Goal: Information Seeking & Learning: Learn about a topic

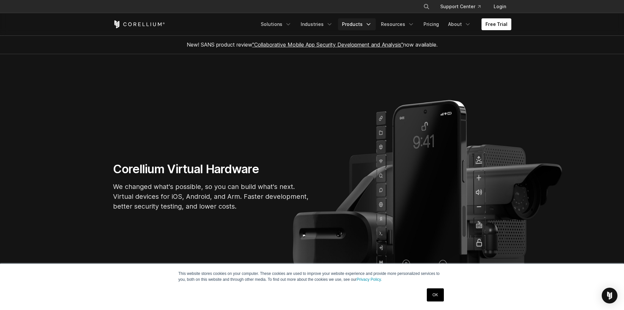
click at [360, 23] on link "Products" at bounding box center [357, 24] width 38 height 12
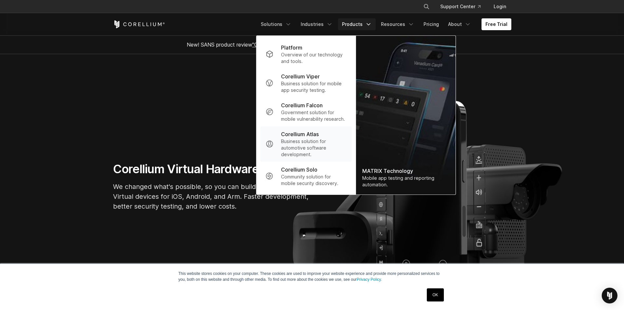
click at [340, 146] on p "Business solution for automotive software development." at bounding box center [313, 148] width 65 height 20
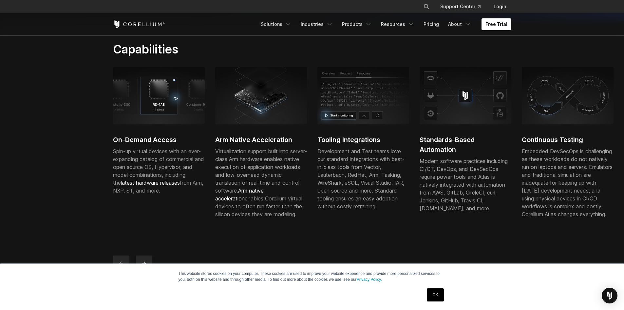
scroll to position [164, 0]
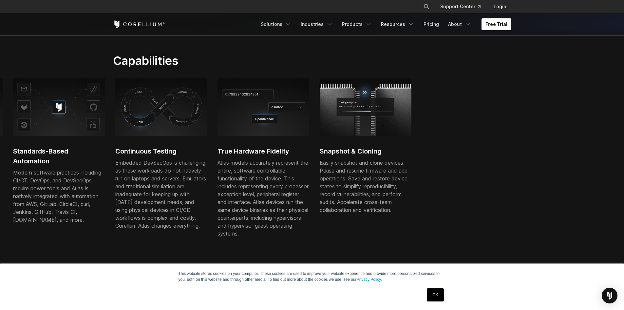
drag, startPoint x: 583, startPoint y: 191, endPoint x: 629, endPoint y: 236, distance: 64.7
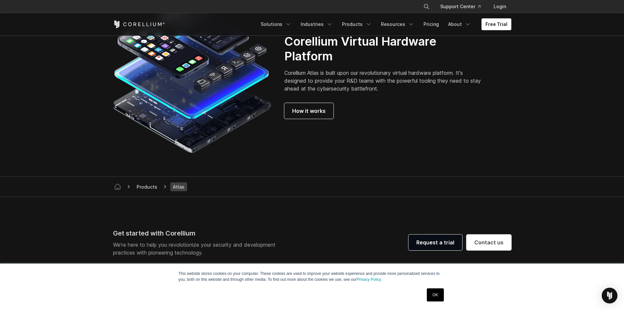
scroll to position [1868, 0]
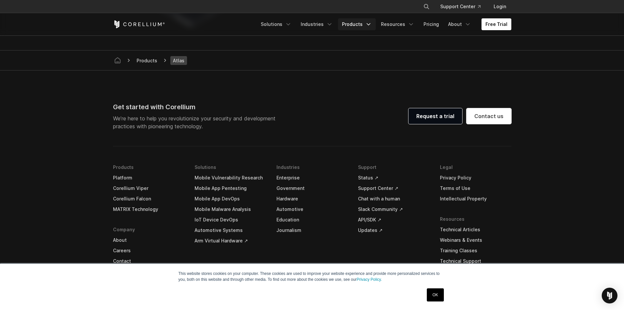
click at [371, 26] on icon "Navigation Menu" at bounding box center [368, 24] width 7 height 7
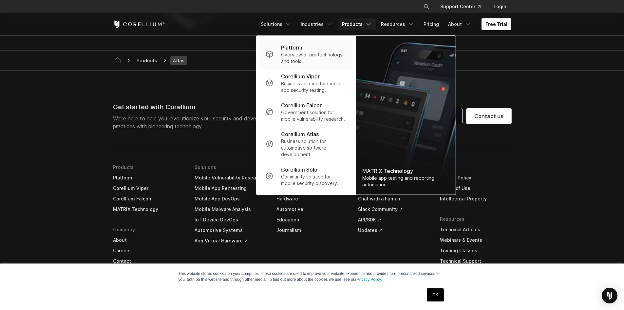
click at [342, 52] on p "Overview of our technology and tools." at bounding box center [313, 57] width 65 height 13
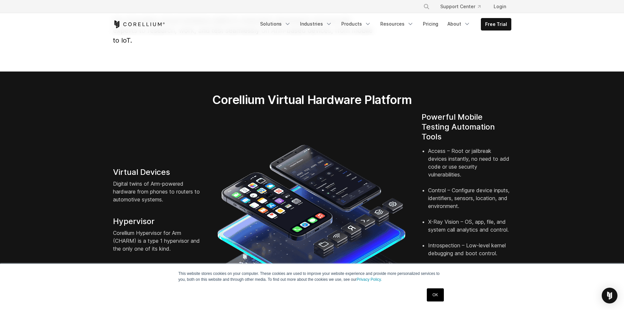
scroll to position [164, 0]
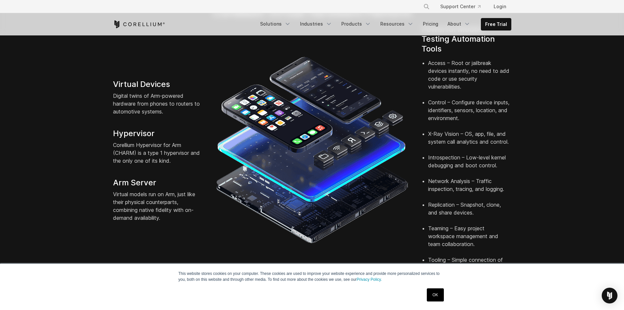
click at [455, 204] on li "Replication – Snapshot, clone, and share devices." at bounding box center [469, 213] width 83 height 24
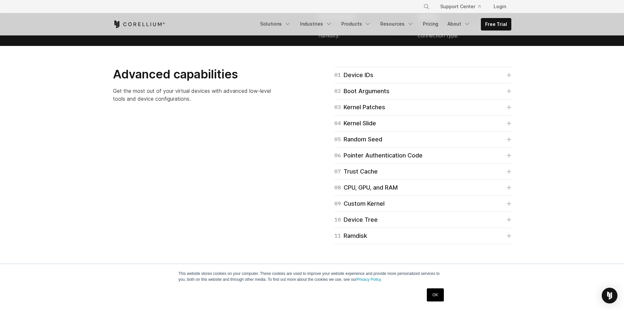
scroll to position [1852, 0]
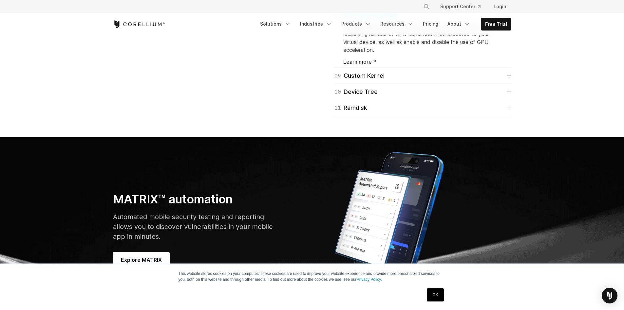
scroll to position [1885, 0]
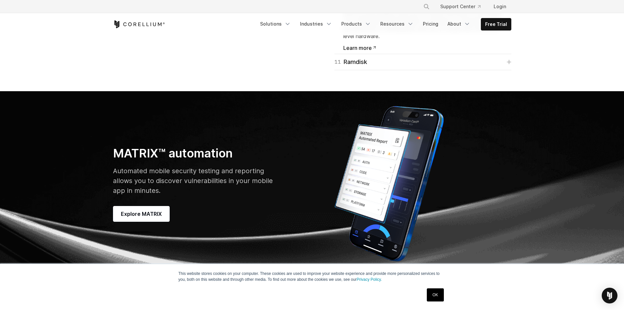
scroll to position [1918, 0]
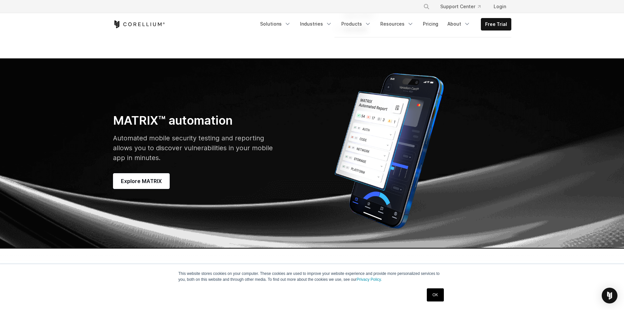
click at [371, 18] on span "Learn more" at bounding box center [359, 14] width 33 height 5
